Goal: Information Seeking & Learning: Learn about a topic

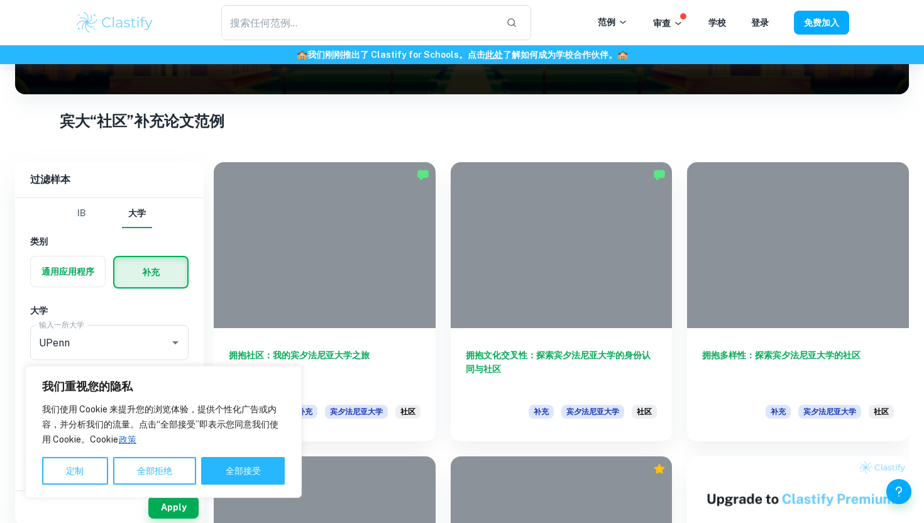
scroll to position [331, 0]
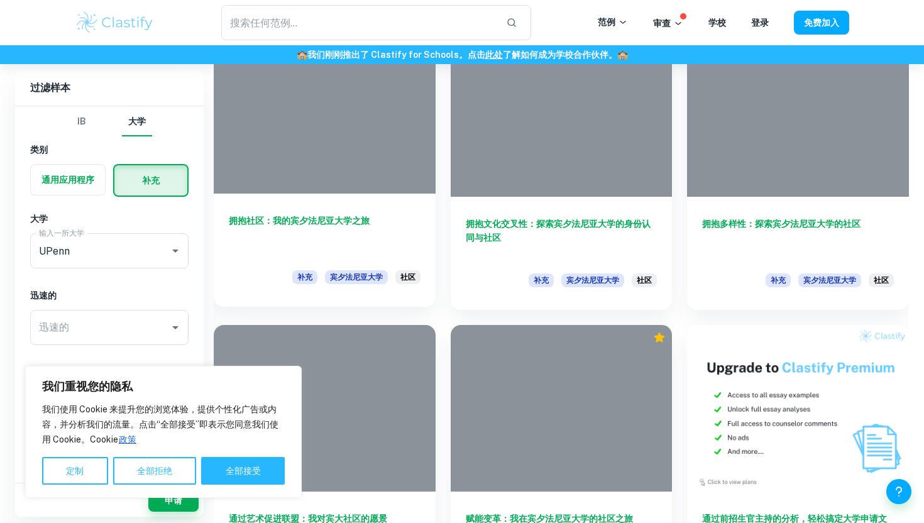
click at [377, 220] on h6 "拥抱社区：我的宾夕法尼亚大学之旅" at bounding box center [325, 234] width 192 height 41
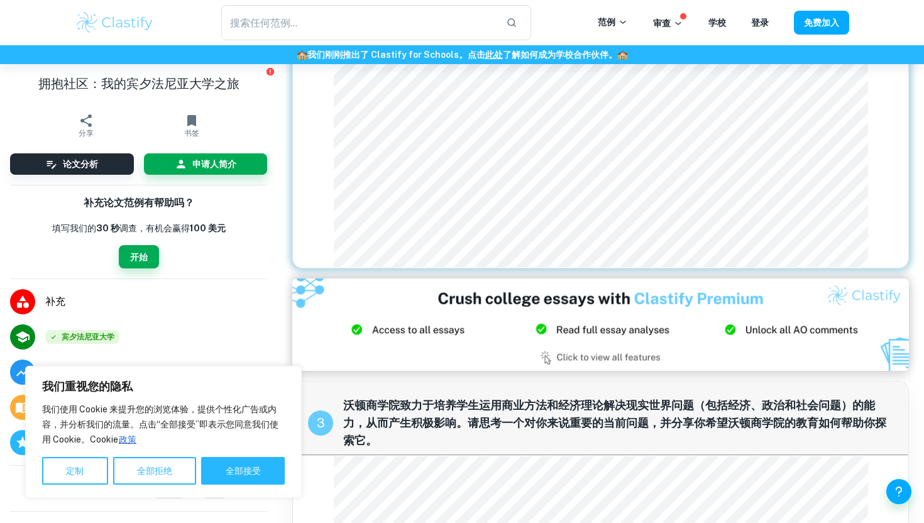
scroll to position [906, 0]
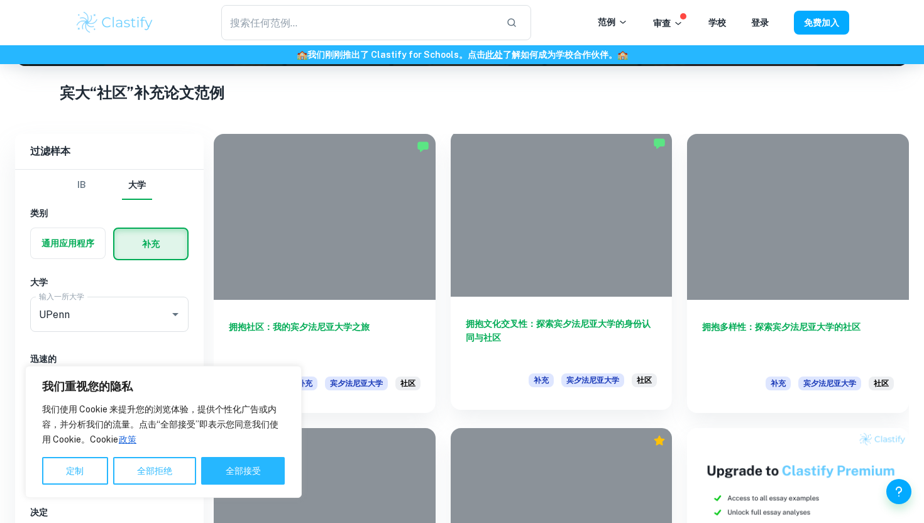
scroll to position [276, 0]
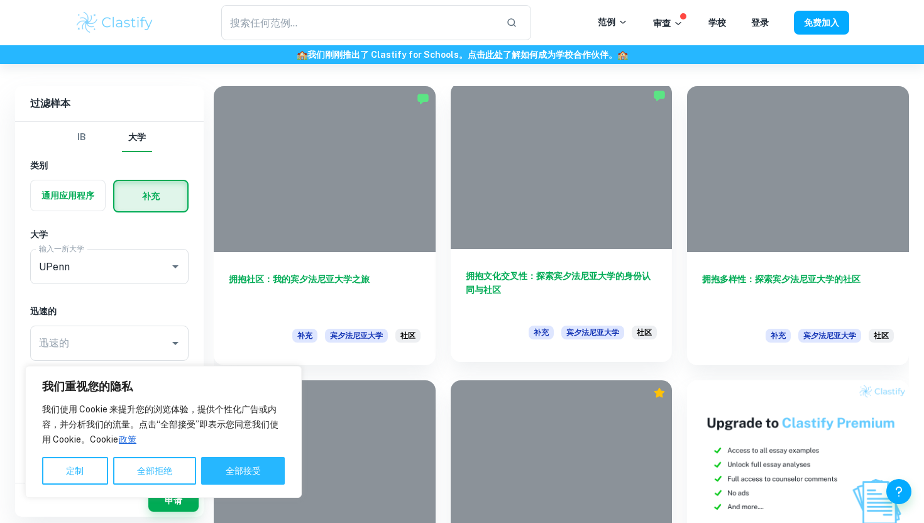
click at [507, 266] on div "拥抱文化交叉性：探索宾夕法尼亚大学的身份认同与社区 补充 宾夕法尼亚大学 社区" at bounding box center [562, 305] width 222 height 113
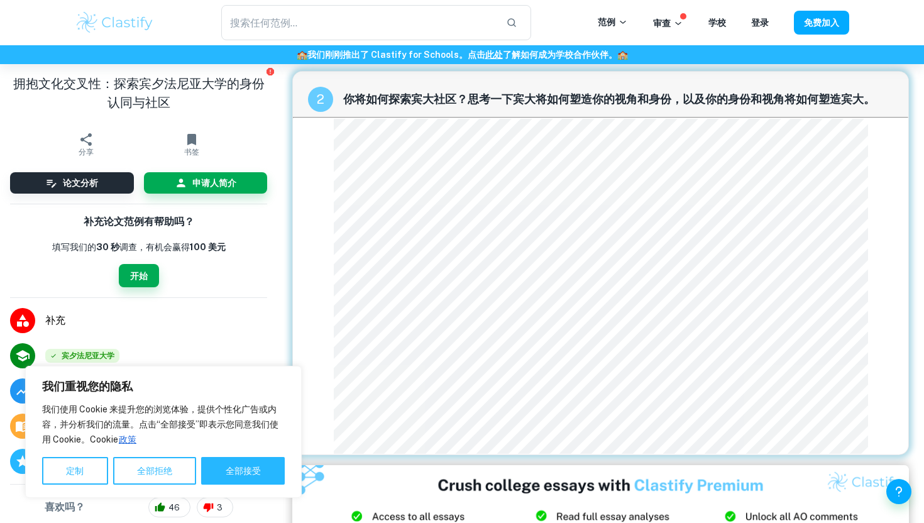
scroll to position [336, 0]
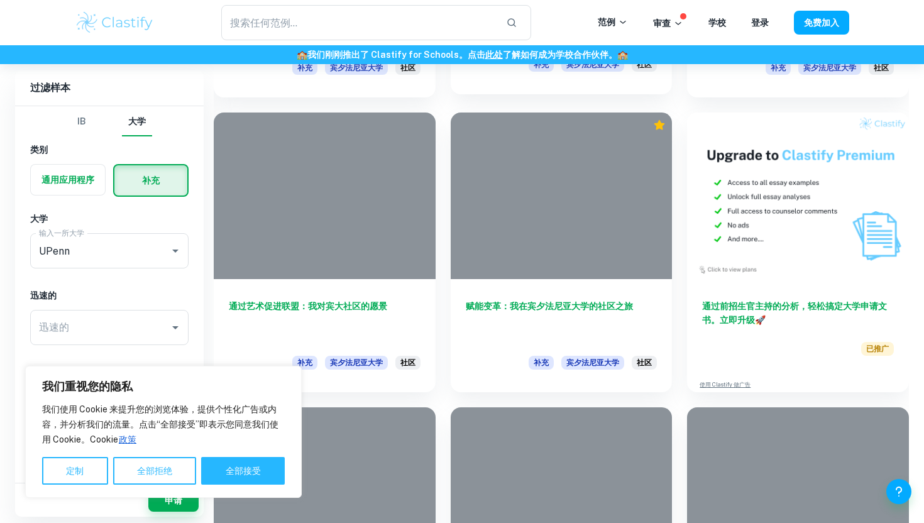
scroll to position [548, 0]
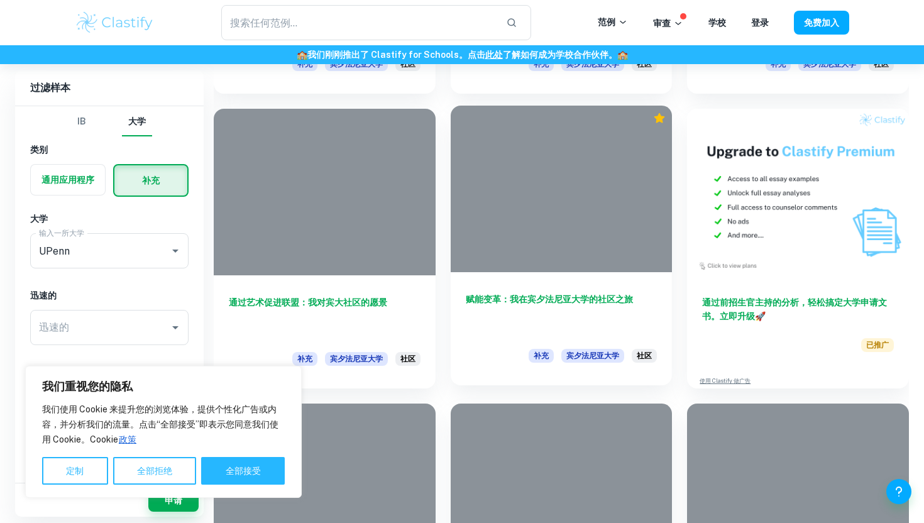
click at [517, 319] on h6 "赋能变革：我在宾夕法尼亚大学的社区之旅" at bounding box center [562, 312] width 192 height 41
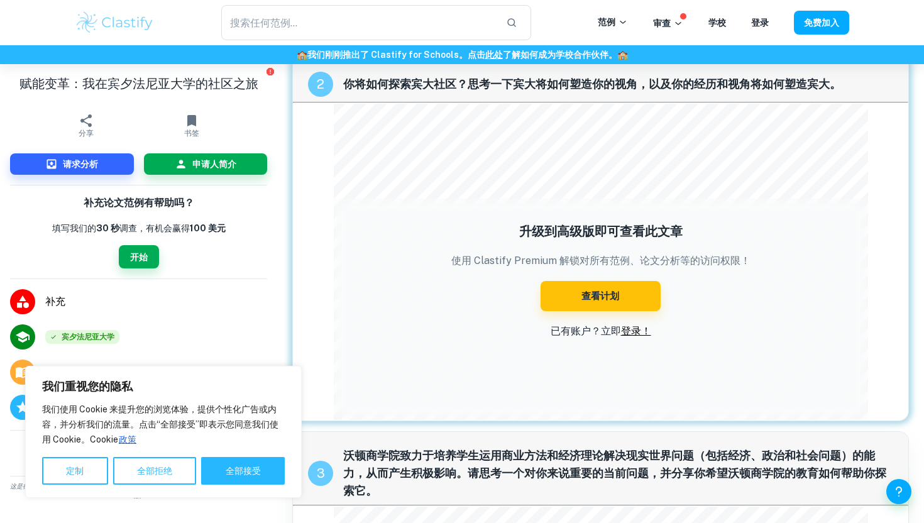
scroll to position [503, 0]
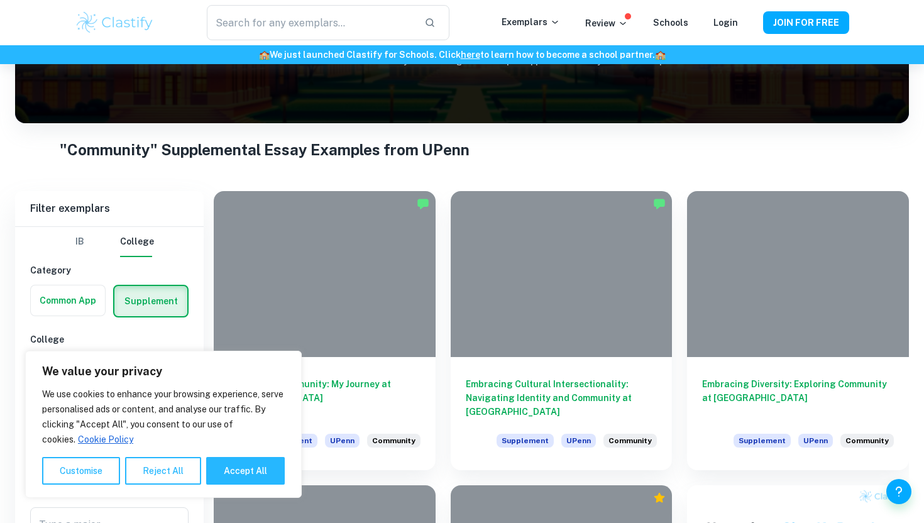
scroll to position [257, 0]
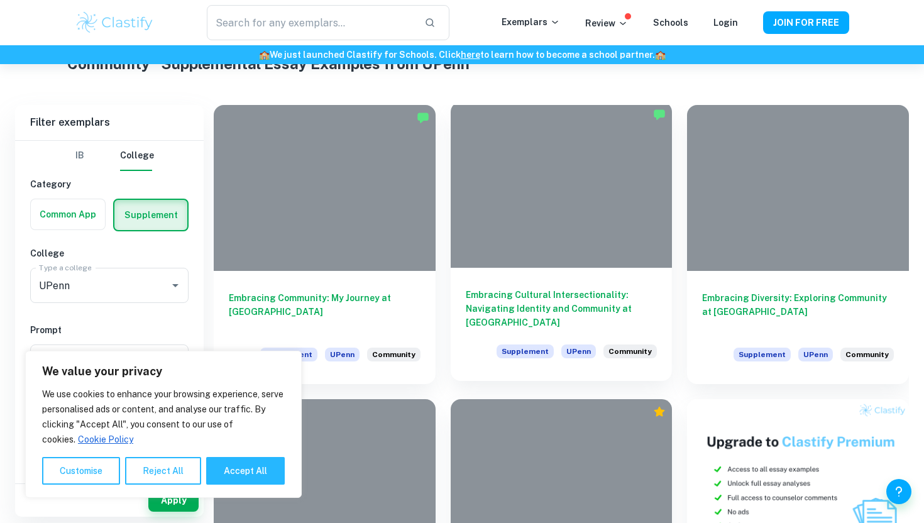
click at [503, 231] on div at bounding box center [562, 185] width 222 height 166
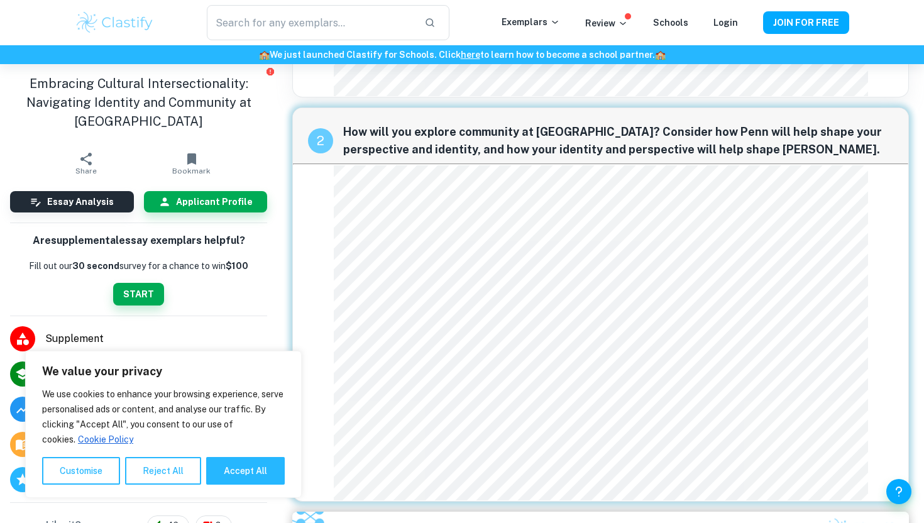
scroll to position [351, 0]
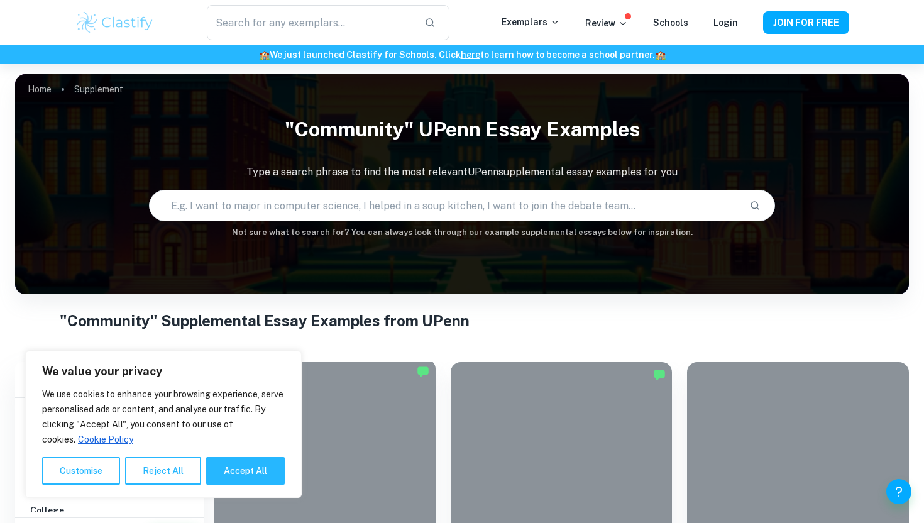
click at [348, 418] on div at bounding box center [325, 442] width 222 height 166
